Goal: Task Accomplishment & Management: Manage account settings

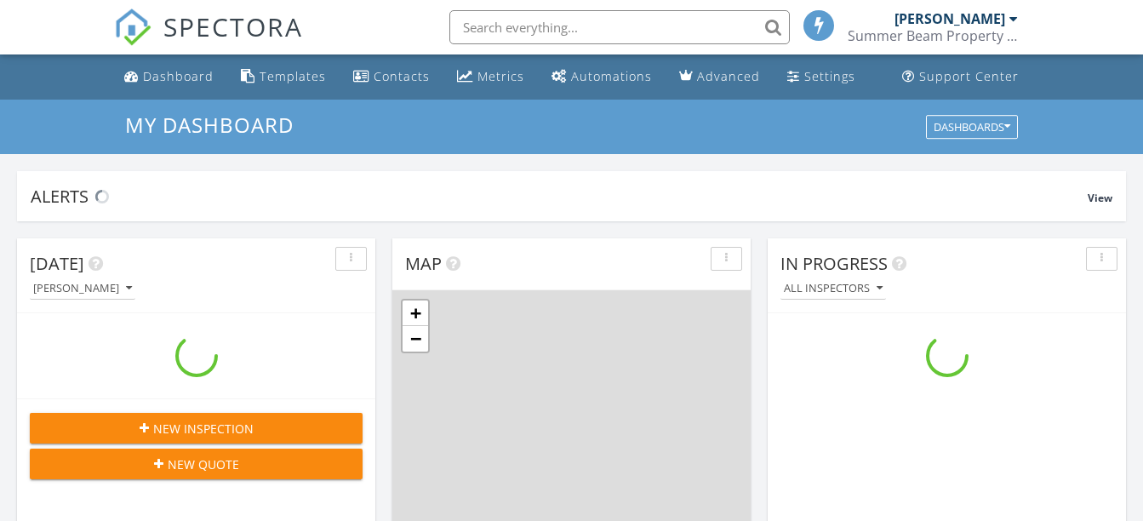
scroll to position [1576, 1170]
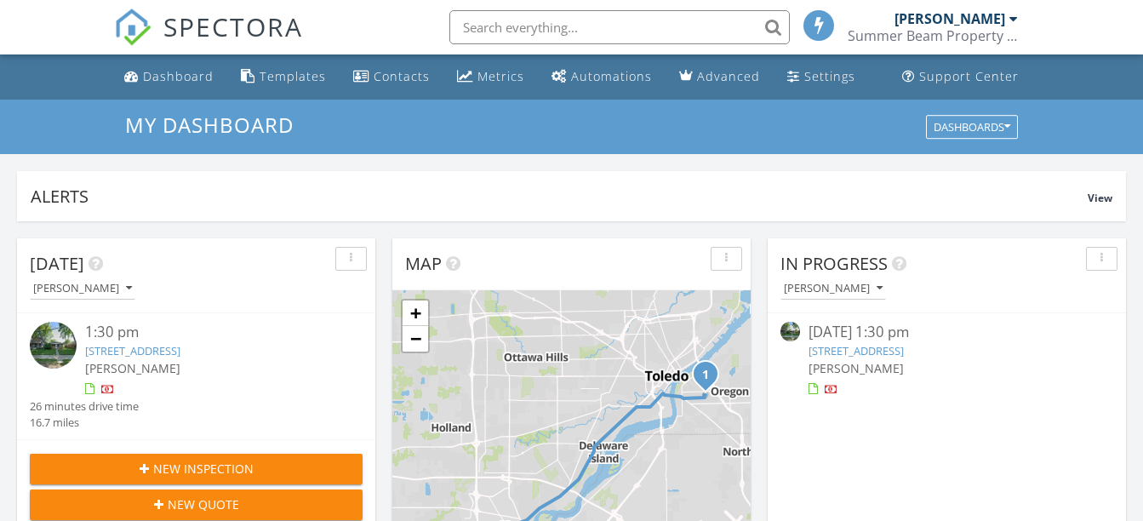
click at [180, 353] on link "[STREET_ADDRESS]" at bounding box center [132, 350] width 95 height 15
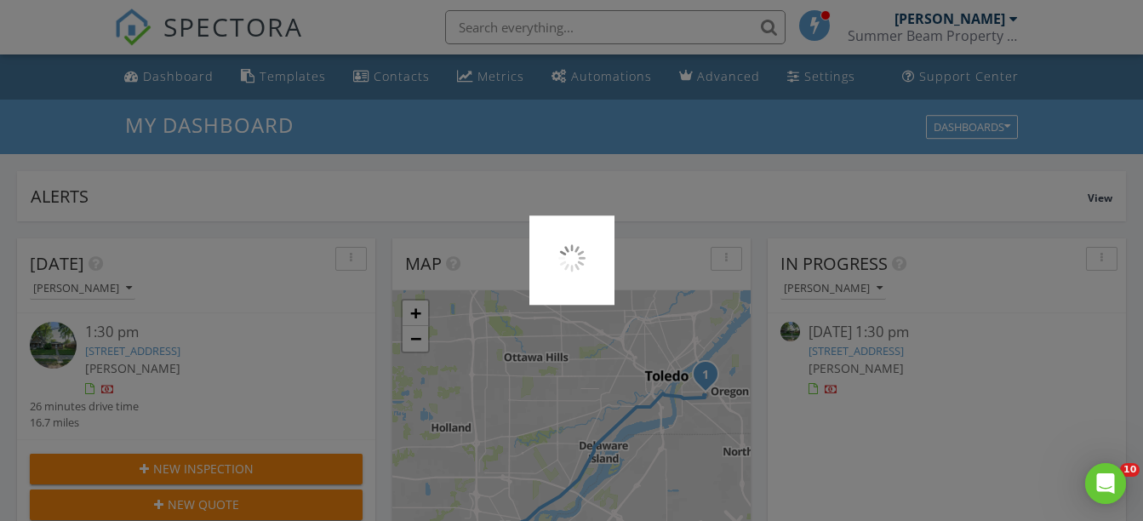
scroll to position [0, 0]
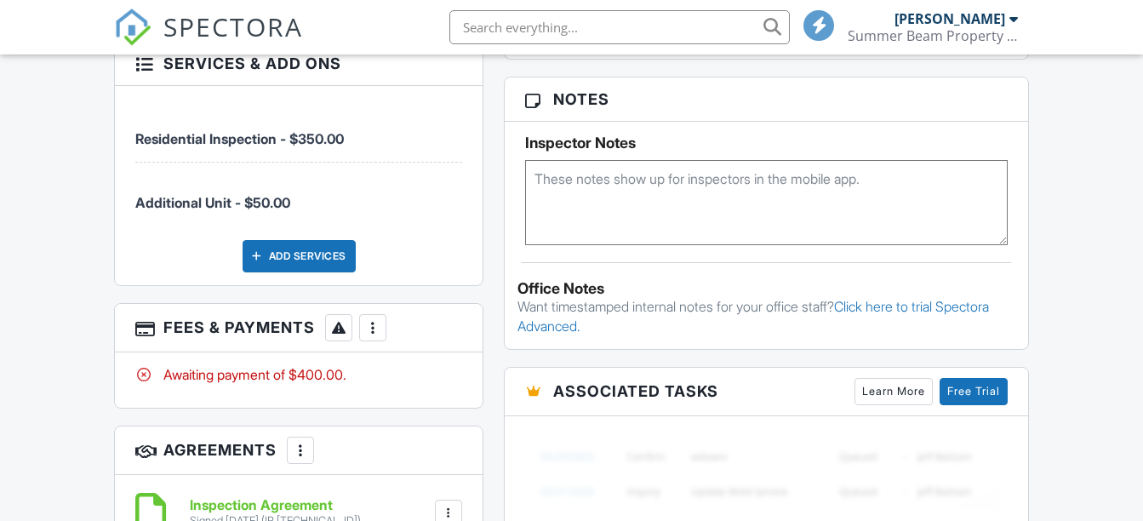
scroll to position [1076, 0]
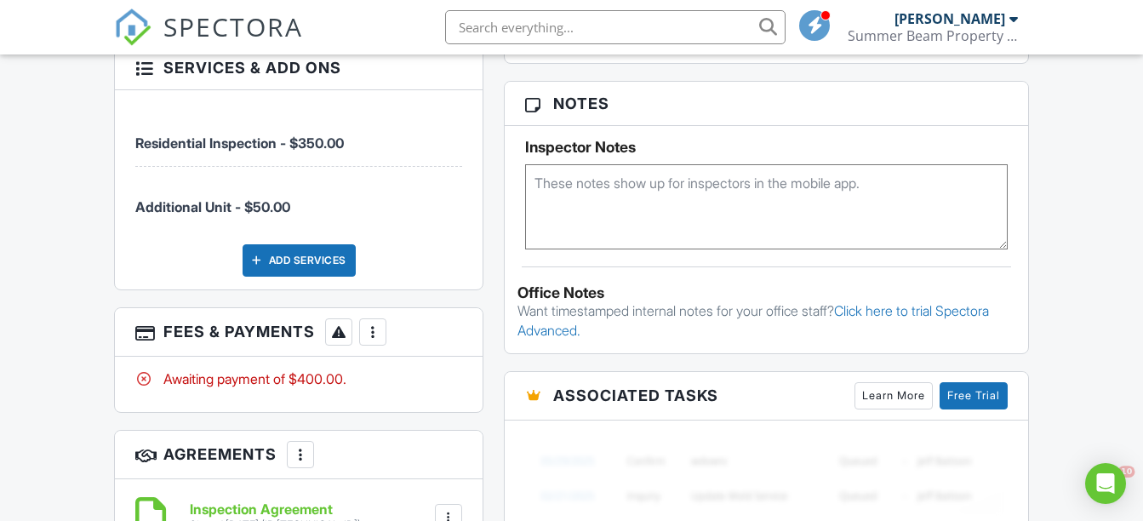
click at [376, 323] on div at bounding box center [372, 331] width 17 height 17
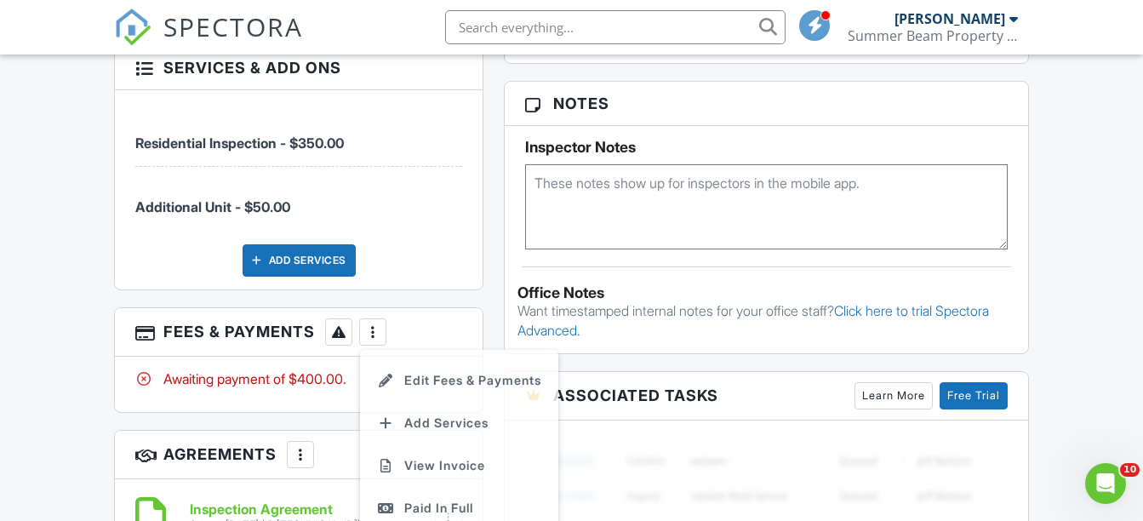
scroll to position [0, 0]
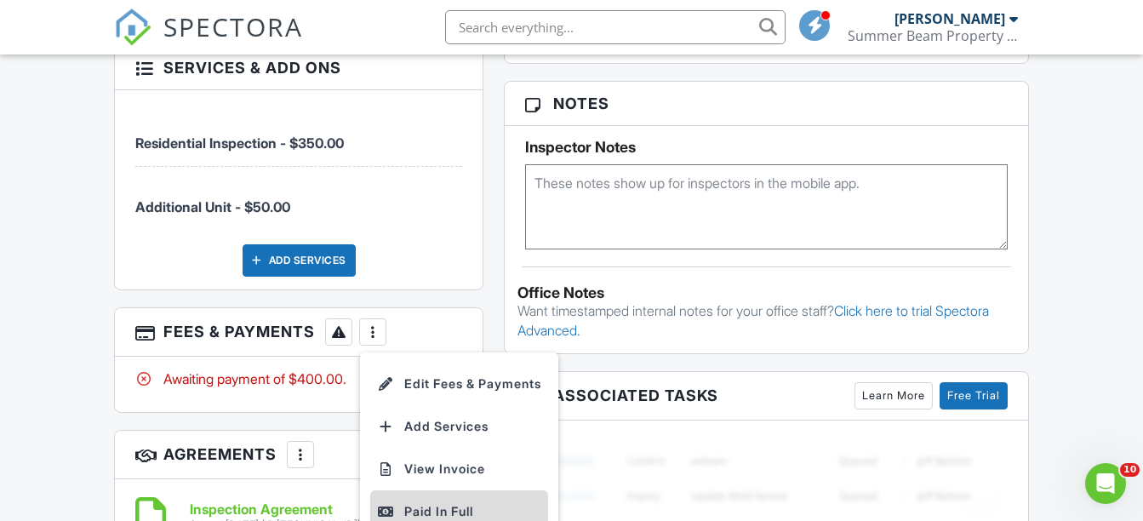
click at [430, 490] on li "Paid In Full" at bounding box center [459, 511] width 178 height 43
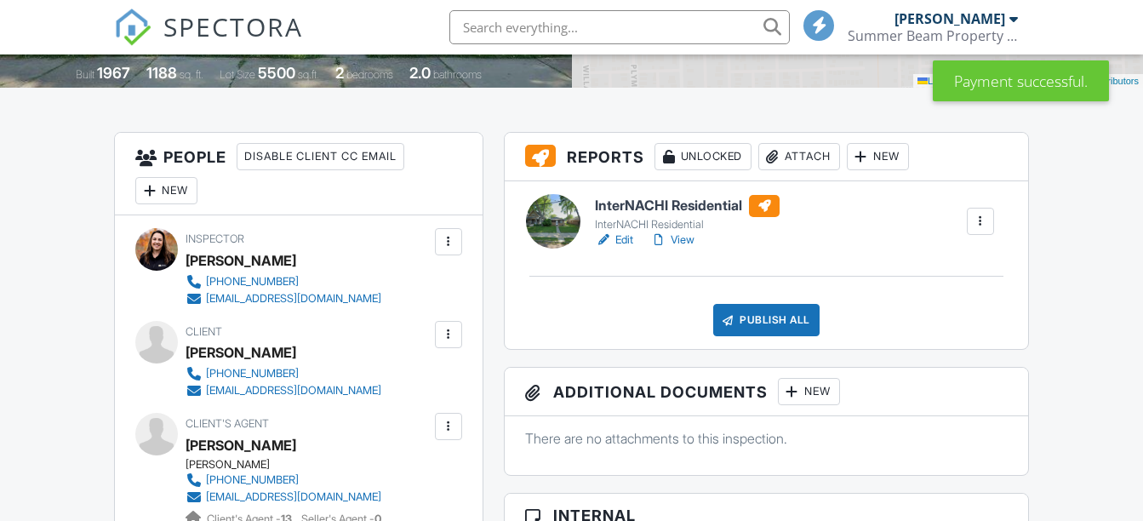
click at [630, 244] on link "Edit" at bounding box center [614, 240] width 38 height 17
